Goal: Task Accomplishment & Management: Use online tool/utility

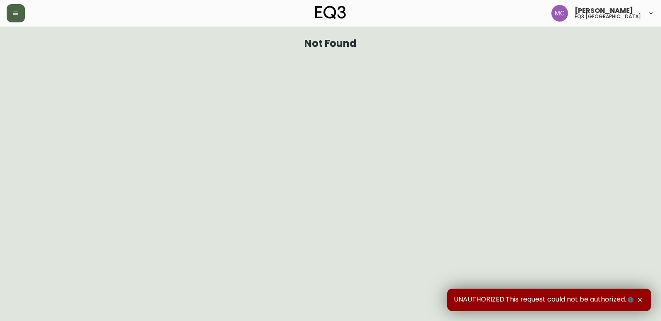
click at [10, 7] on button "button" at bounding box center [16, 13] width 18 height 18
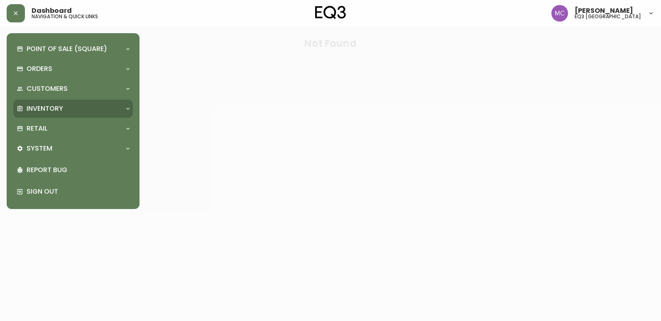
click at [45, 108] on p "Inventory" at bounding box center [45, 108] width 37 height 9
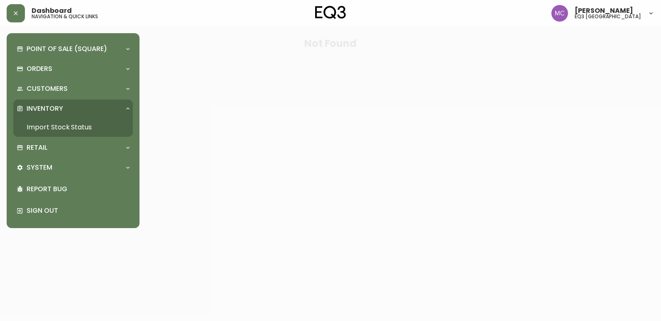
click at [82, 127] on link "Import Stock Status" at bounding box center [73, 127] width 120 height 19
